Goal: Task Accomplishment & Management: Manage account settings

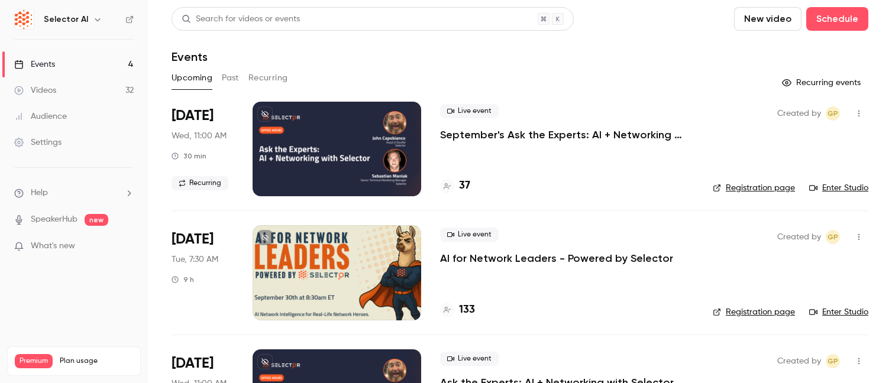
click at [234, 79] on button "Past" at bounding box center [230, 78] width 17 height 19
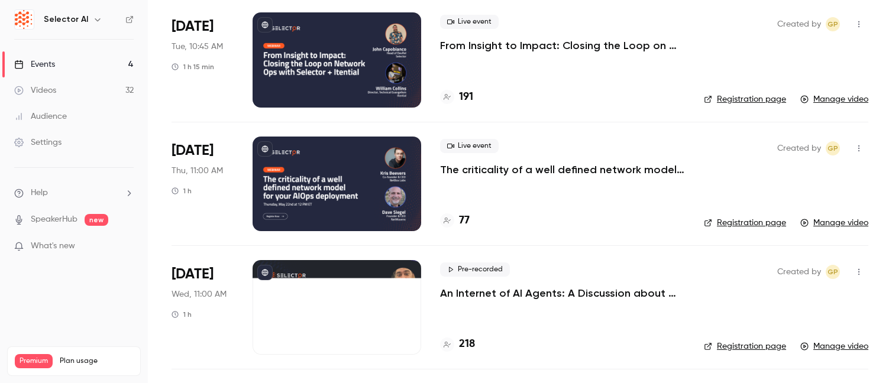
scroll to position [968, 0]
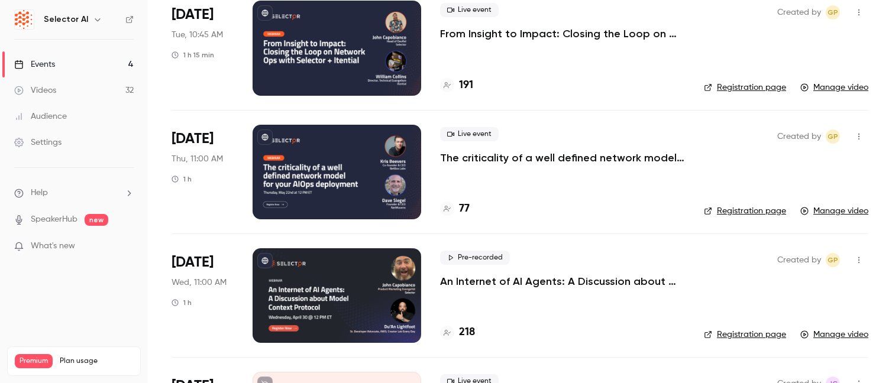
click at [335, 59] on div at bounding box center [337, 48] width 169 height 95
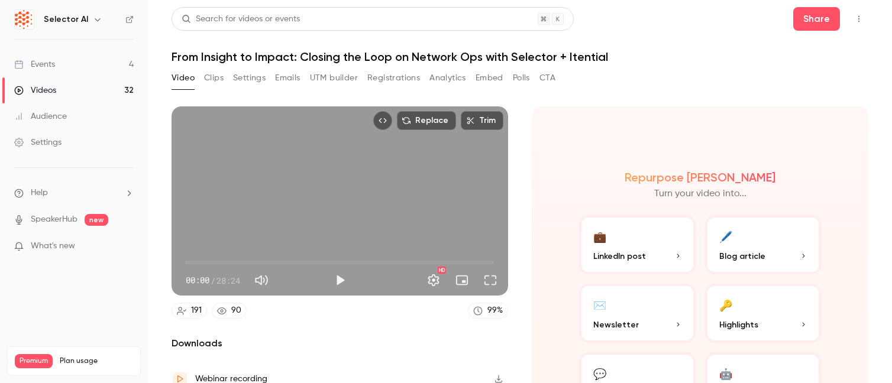
scroll to position [2, 0]
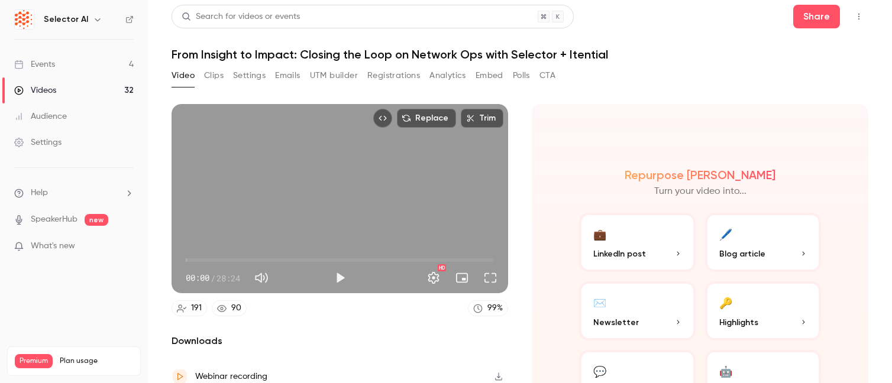
click at [255, 75] on button "Settings" at bounding box center [249, 75] width 33 height 19
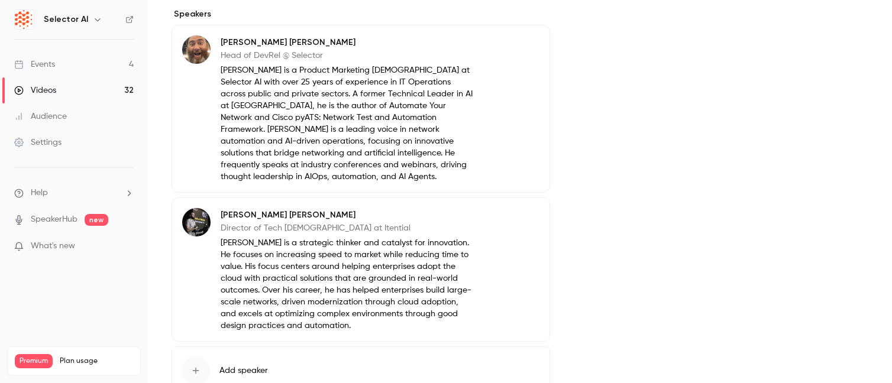
scroll to position [330, 0]
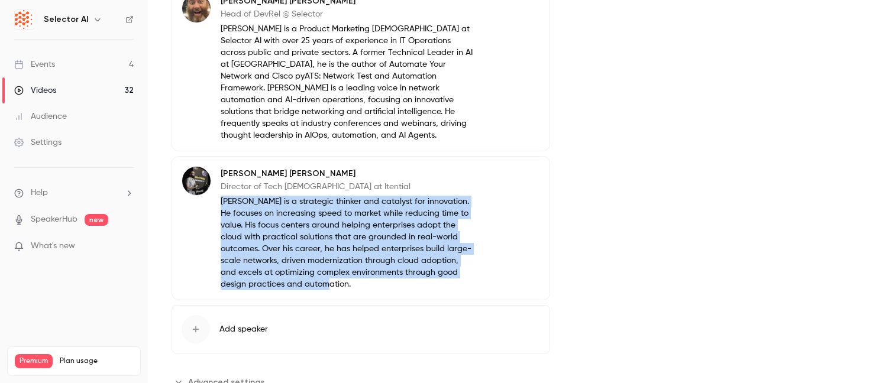
drag, startPoint x: 217, startPoint y: 191, endPoint x: 345, endPoint y: 277, distance: 154.7
click at [345, 277] on div "[PERSON_NAME] Director of Tech [DEMOGRAPHIC_DATA] at Itential [PERSON_NAME] is …" at bounding box center [328, 228] width 292 height 124
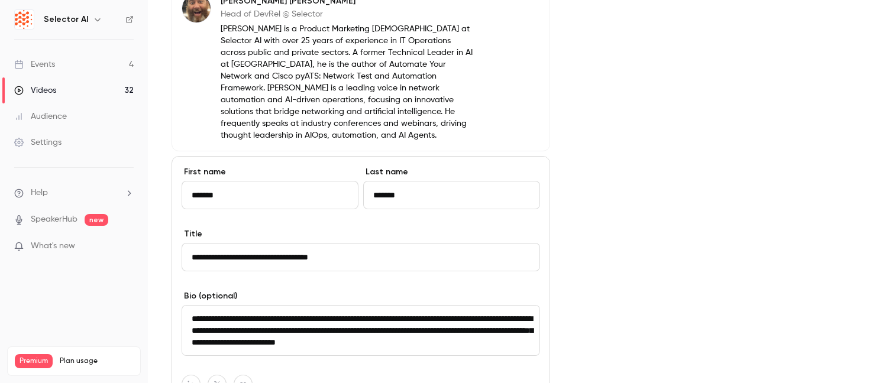
click at [290, 307] on textarea "**********" at bounding box center [361, 330] width 358 height 51
